Goal: Connect with others: Connect with others

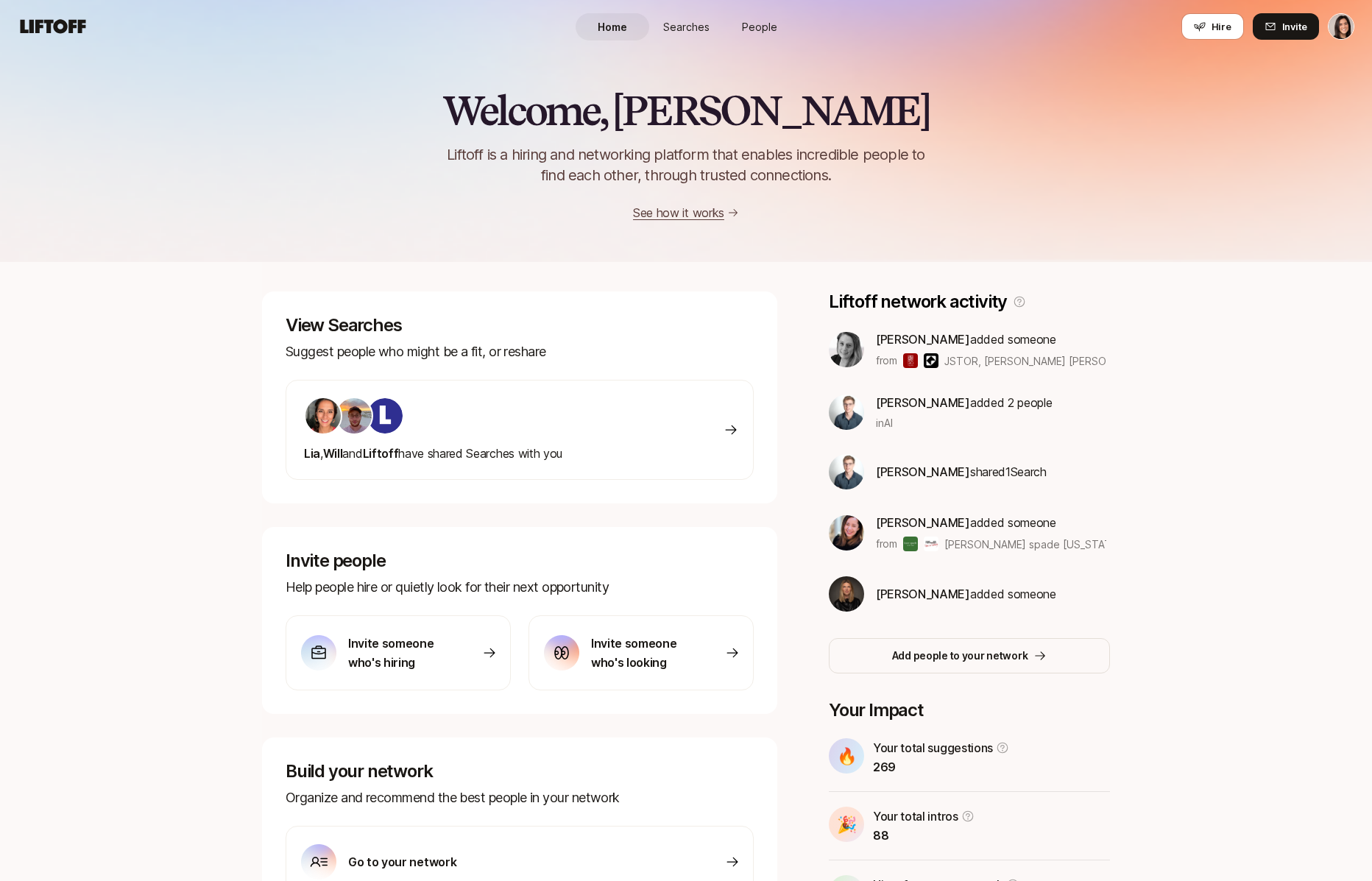
click at [907, 522] on span "[PERSON_NAME]" at bounding box center [923, 522] width 95 height 15
click at [800, 647] on div "View Searches Suggest people who might be a fit, or [PERSON_NAME] , Will and [P…" at bounding box center [686, 607] width 848 height 630
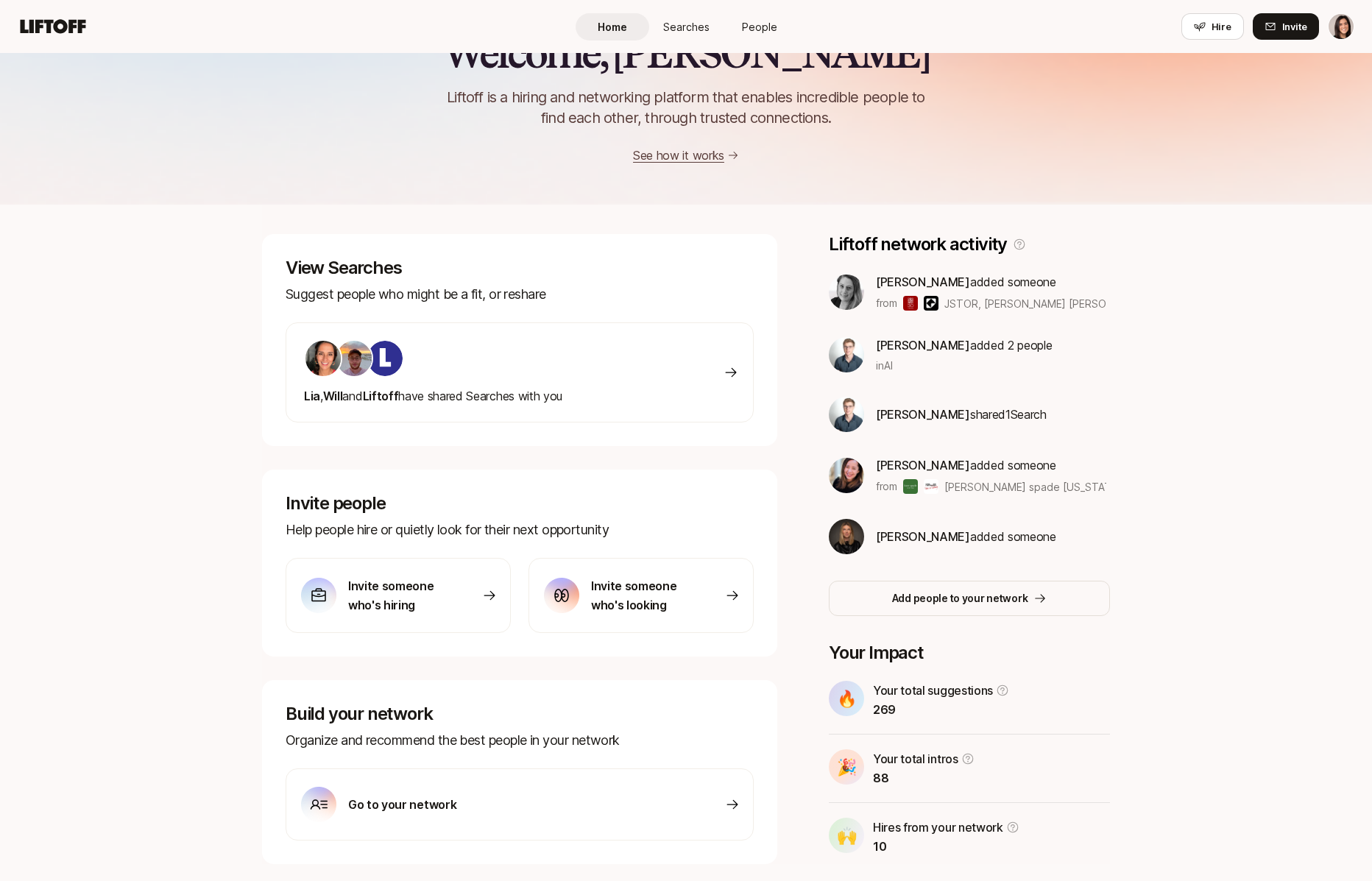
scroll to position [97, 0]
